Goal: Ask a question

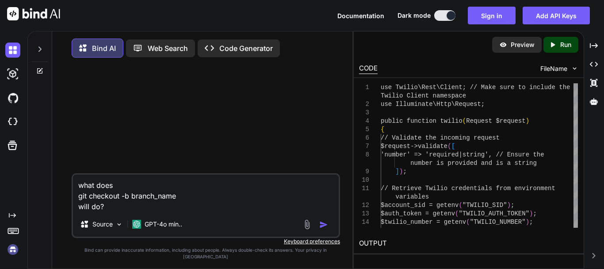
click at [245, 136] on div at bounding box center [206, 119] width 267 height 108
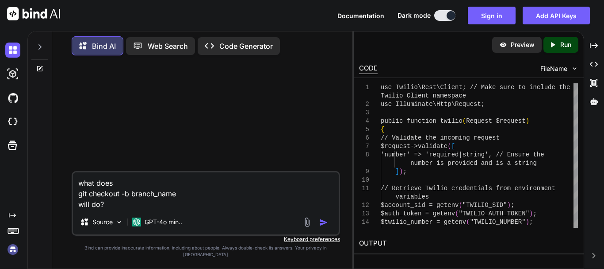
drag, startPoint x: 139, startPoint y: 213, endPoint x: 77, endPoint y: 194, distance: 65.5
click at [77, 194] on textarea "what does git checkout -b branch_name will do?" at bounding box center [206, 190] width 266 height 37
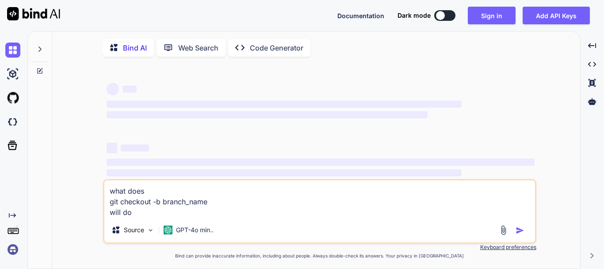
drag, startPoint x: 117, startPoint y: 202, endPoint x: 107, endPoint y: 193, distance: 13.8
click at [107, 193] on textarea "what does git checkout -b branch_name will do" at bounding box center [319, 198] width 431 height 37
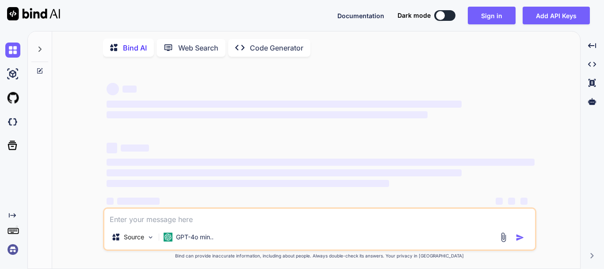
type textarea "x"
